Goal: Find specific page/section: Find specific page/section

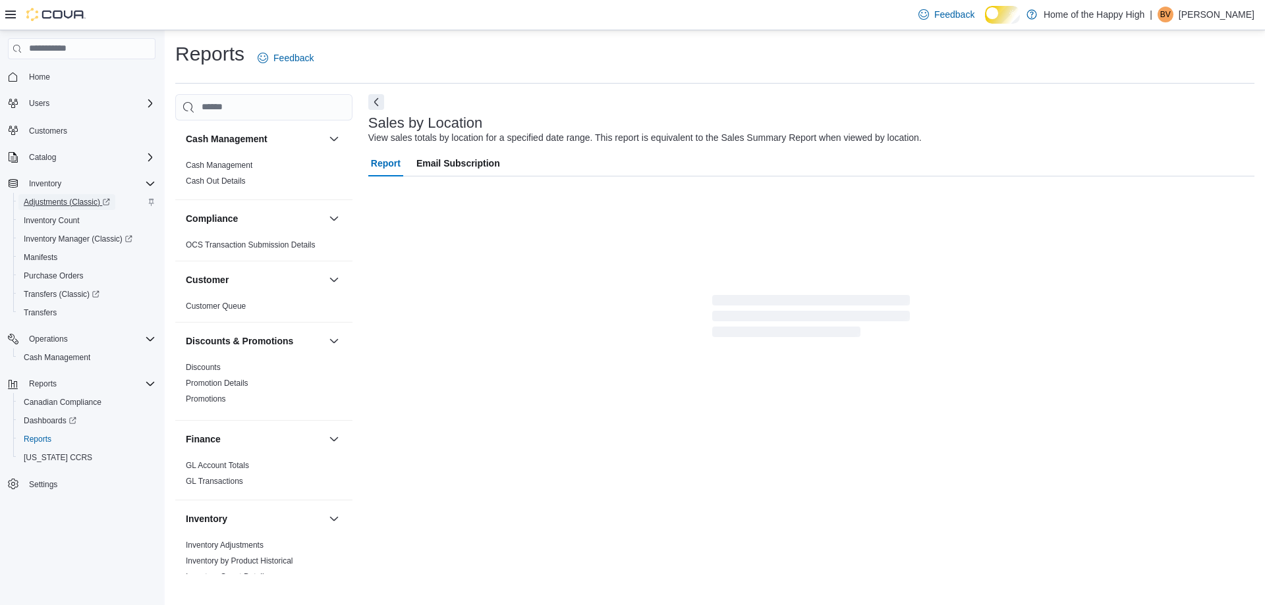
click at [47, 205] on span "Adjustments (Classic)" at bounding box center [67, 202] width 86 height 11
